Goal: Find specific page/section: Find specific page/section

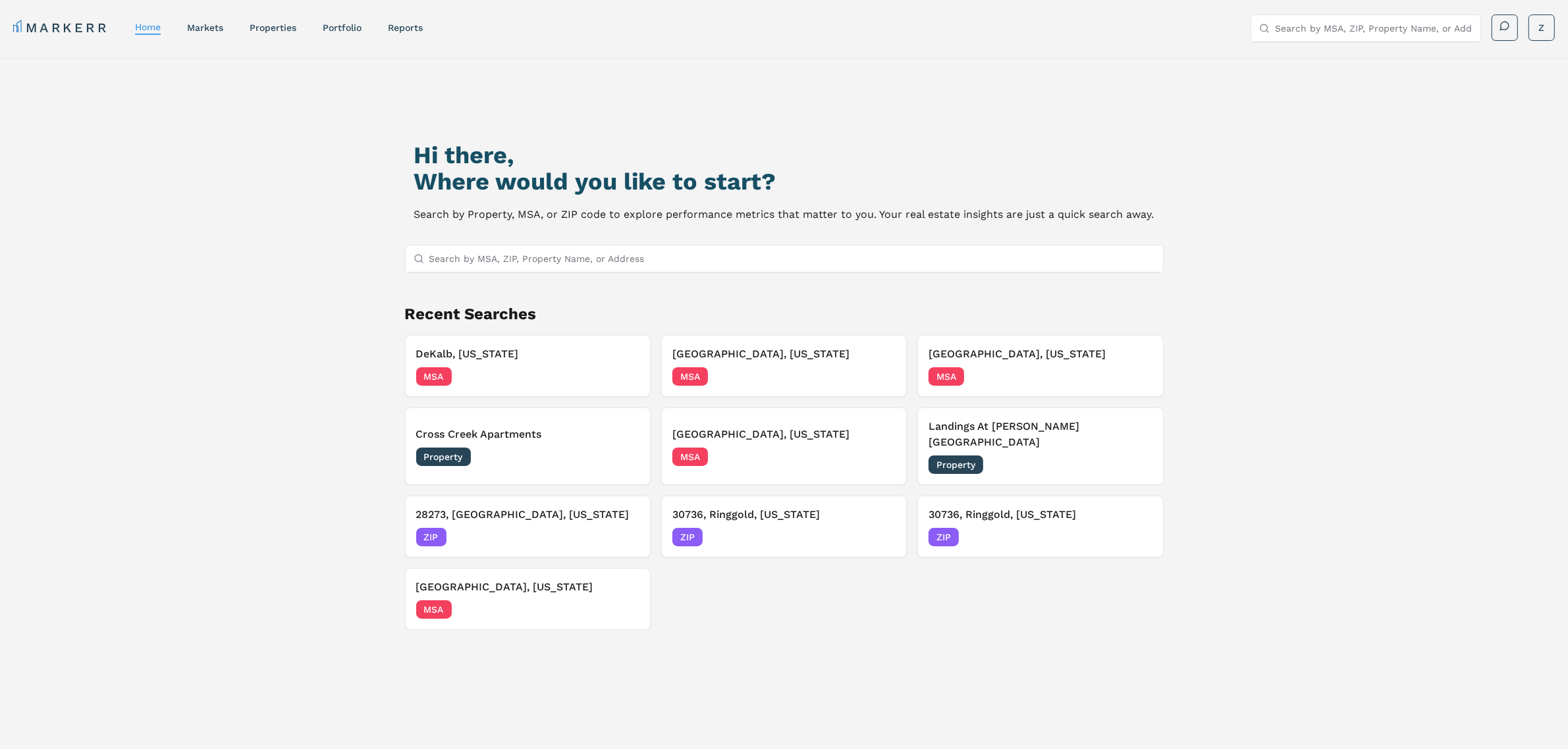
click at [481, 258] on input "Search by MSA, ZIP, Property Name, or Address" at bounding box center [792, 258] width 725 height 26
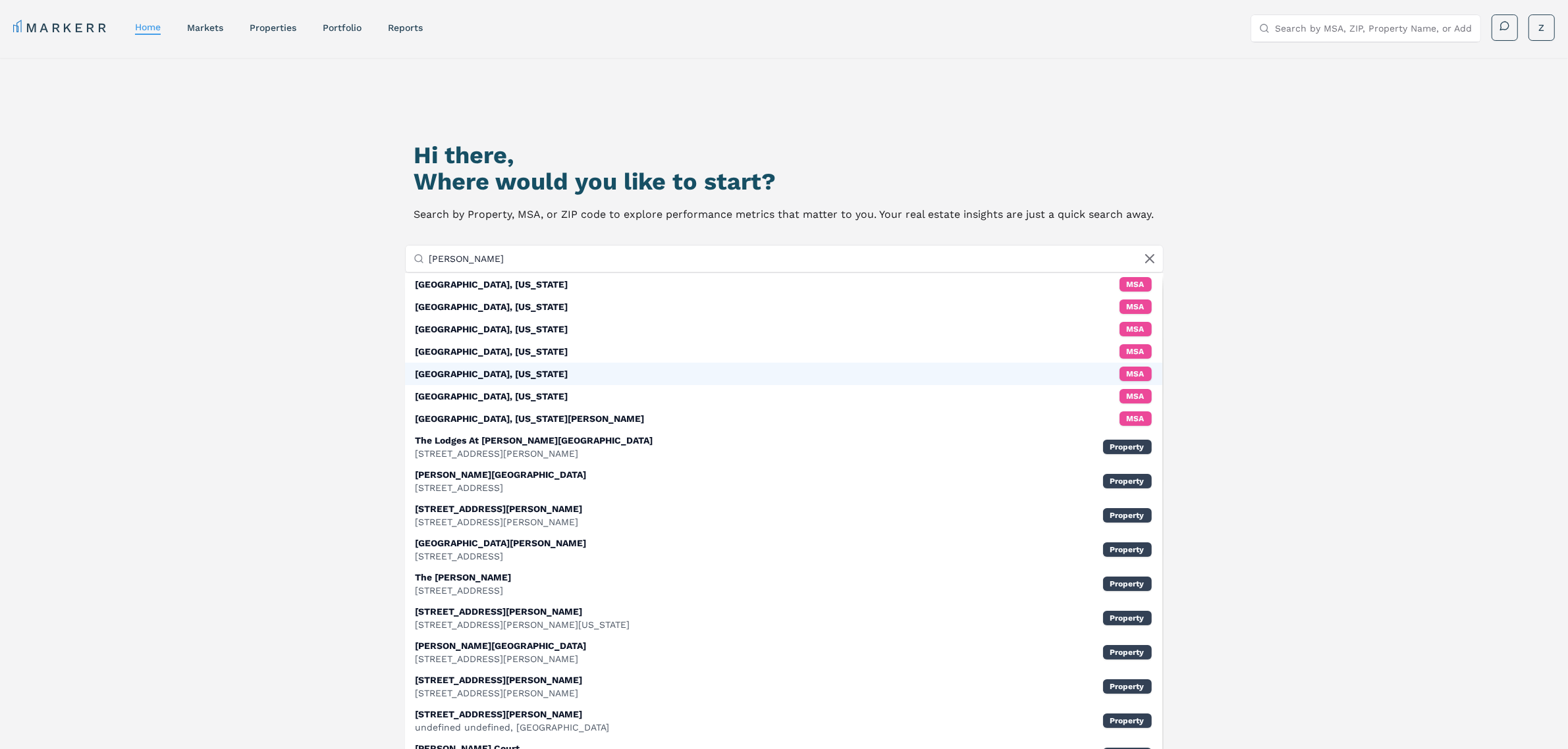
type input "[PERSON_NAME]"
click at [455, 378] on div "[GEOGRAPHIC_DATA], [US_STATE]" at bounding box center [491, 373] width 153 height 13
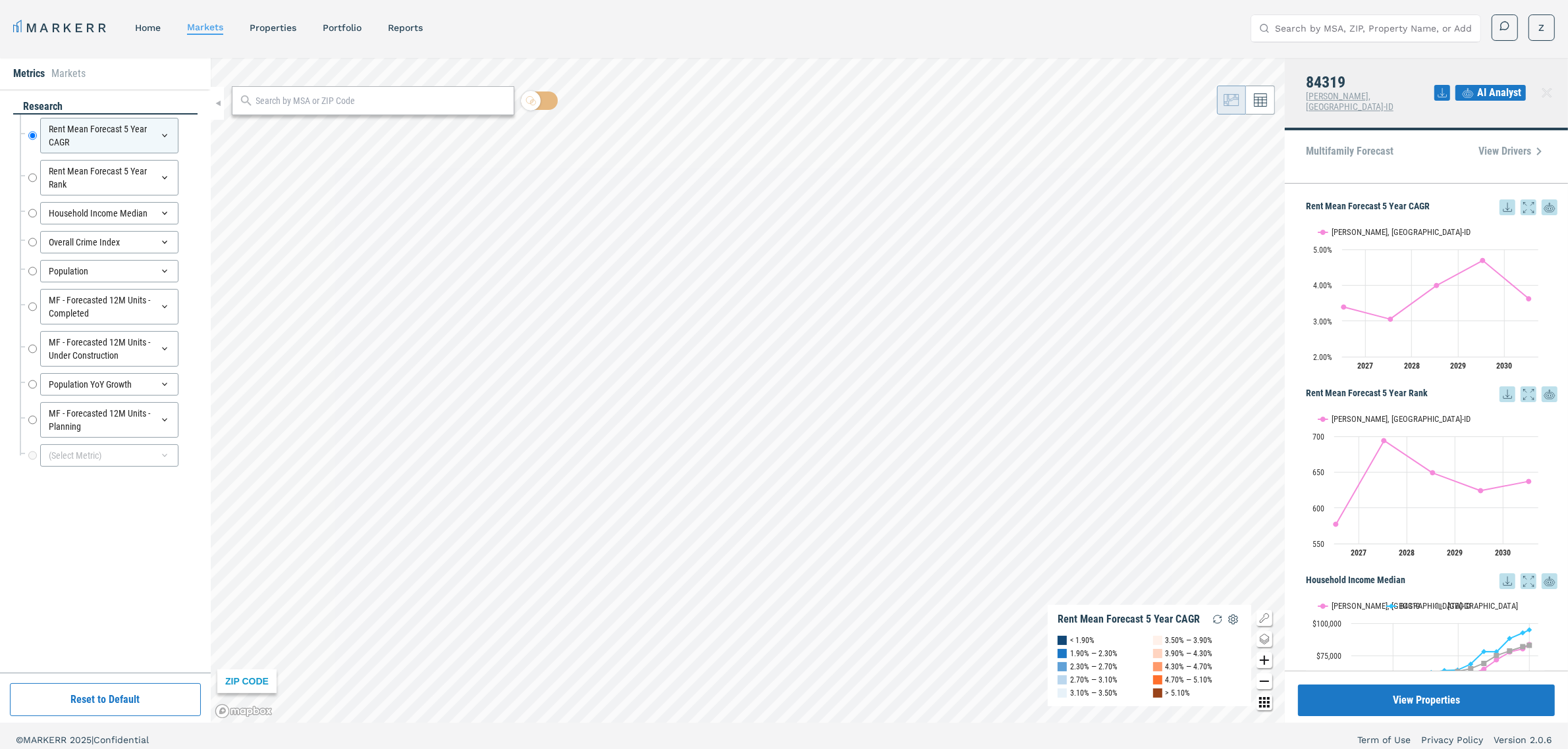
click at [370, 107] on input "text" at bounding box center [382, 101] width 251 height 14
click at [446, 113] on div at bounding box center [373, 101] width 282 height 29
click at [435, 103] on input "text" at bounding box center [382, 101] width 251 height 14
type input "84341"
click at [300, 125] on div "84341, [GEOGRAPHIC_DATA], [US_STATE]" at bounding box center [318, 130] width 154 height 14
